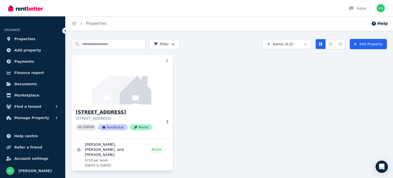
click at [143, 99] on img at bounding box center [122, 80] width 106 height 52
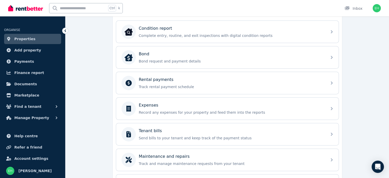
scroll to position [179, 0]
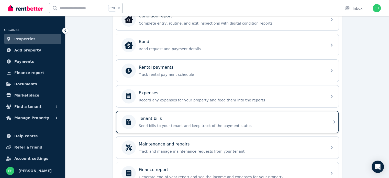
click at [206, 120] on div "Tenant bills Send bills to your tenant and keep track of the payment status" at bounding box center [231, 121] width 185 height 13
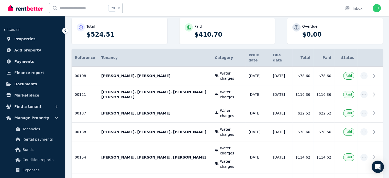
scroll to position [77, 0]
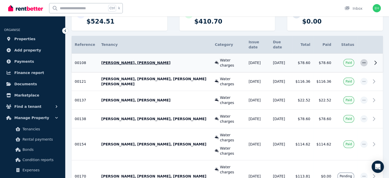
click at [363, 62] on icon "button" at bounding box center [363, 62] width 3 height 1
click at [376, 61] on icon at bounding box center [375, 63] width 2 height 4
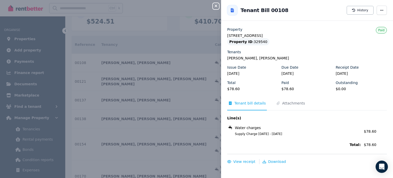
click at [214, 7] on icon "button" at bounding box center [216, 6] width 6 height 4
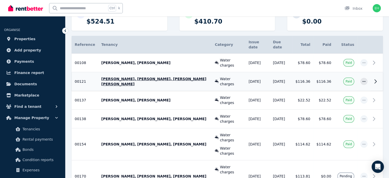
click at [375, 78] on icon at bounding box center [375, 81] width 6 height 6
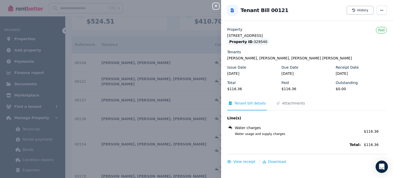
click at [215, 4] on icon "button" at bounding box center [216, 6] width 6 height 4
